Goal: Answer question/provide support

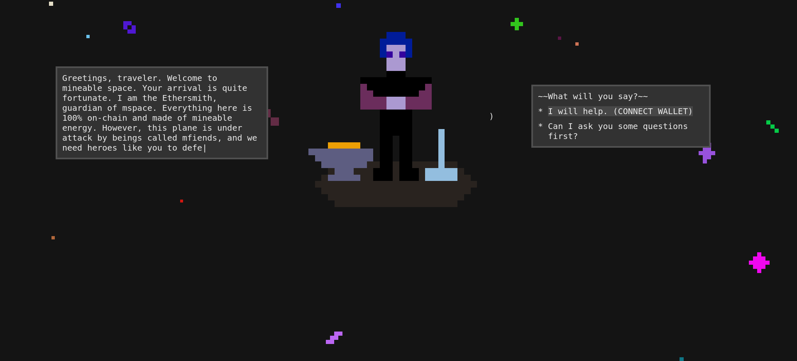
click at [607, 116] on div "I will help. (CONNECT WALLET)" at bounding box center [620, 111] width 145 height 10
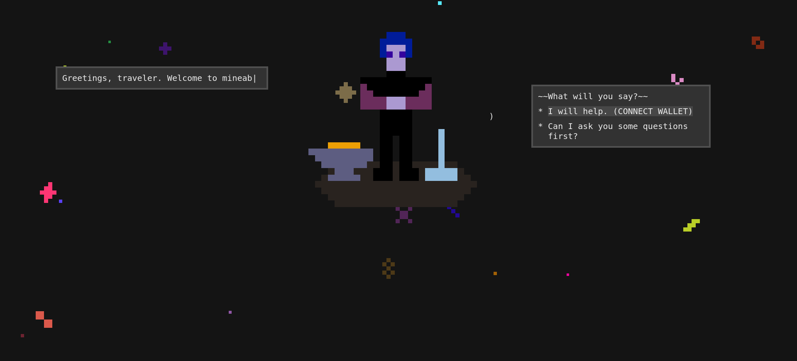
click at [607, 116] on div "I will help. (CONNECT WALLET)" at bounding box center [620, 111] width 145 height 10
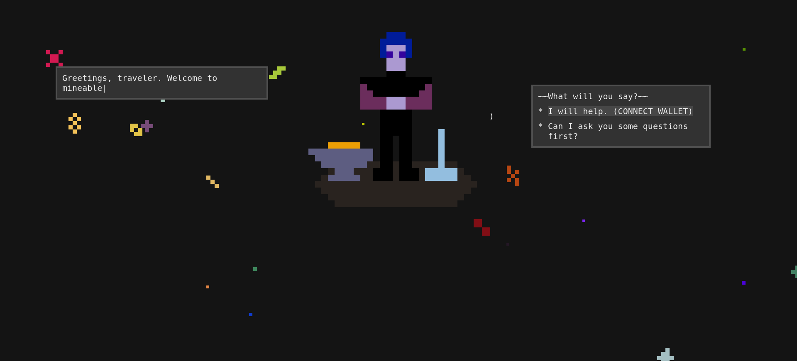
click at [607, 116] on div "I will help. (CONNECT WALLET)" at bounding box center [620, 111] width 145 height 10
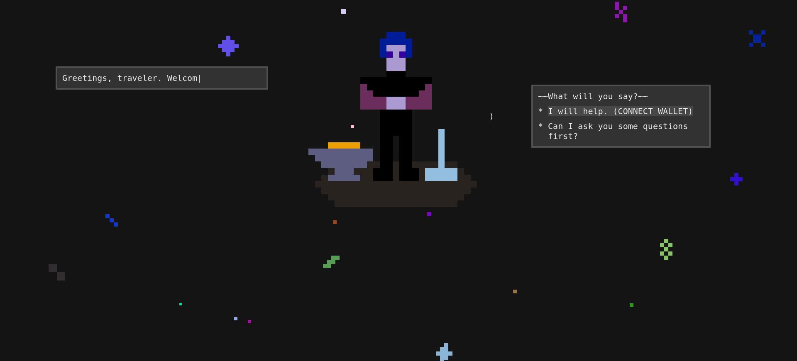
click at [607, 116] on div "I will help. (CONNECT WALLET)" at bounding box center [620, 111] width 145 height 10
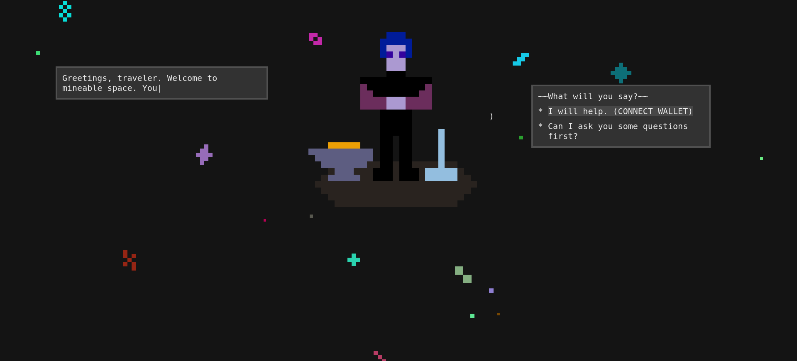
click at [607, 116] on div "I will help. (CONNECT WALLET)" at bounding box center [620, 111] width 145 height 10
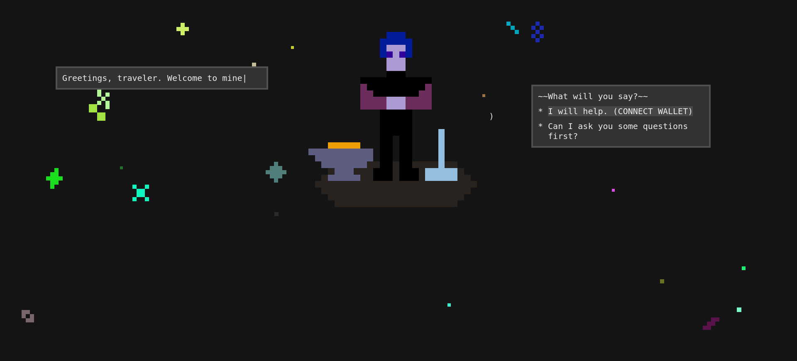
click at [607, 116] on div "I will help. (CONNECT WALLET)" at bounding box center [620, 111] width 145 height 10
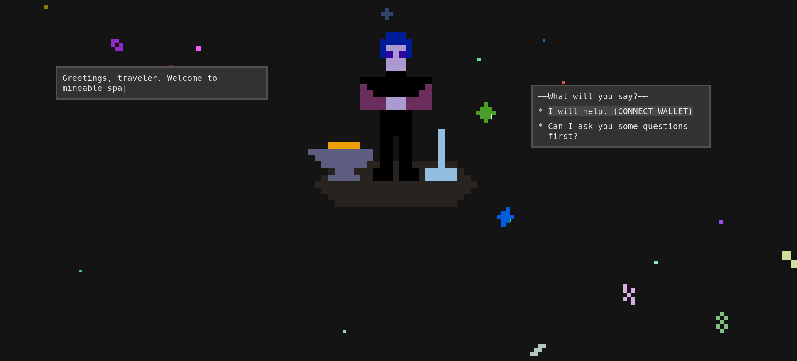
click at [607, 116] on div "I will help. (CONNECT WALLET)" at bounding box center [620, 111] width 145 height 10
